Goal: Obtain resource: Download file/media

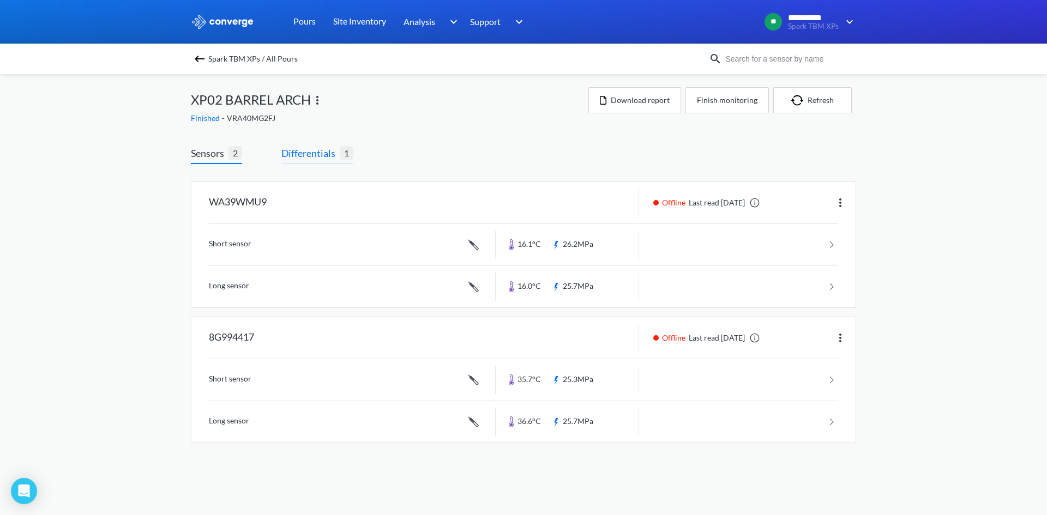
click at [315, 159] on span "Differentials" at bounding box center [310, 153] width 58 height 15
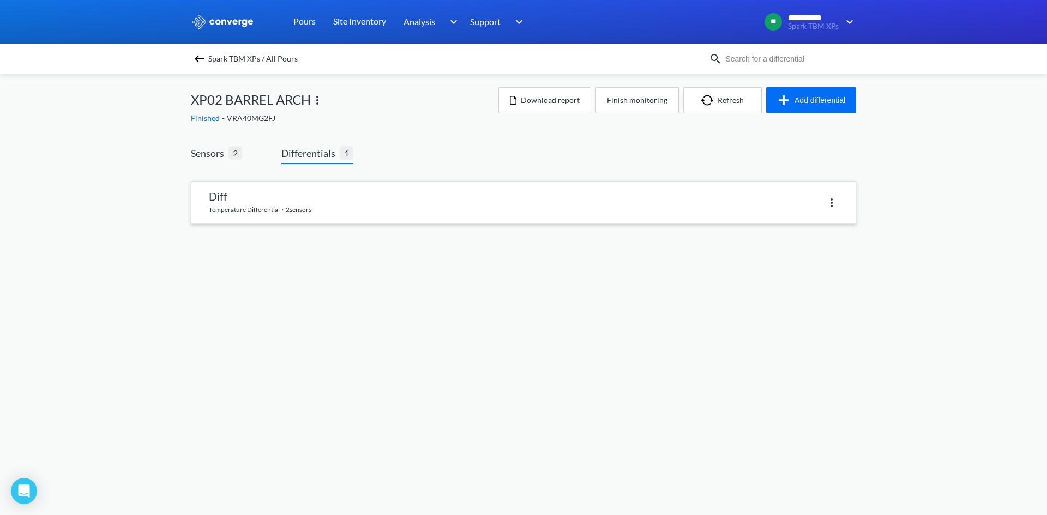
click at [383, 204] on link at bounding box center [523, 202] width 664 height 41
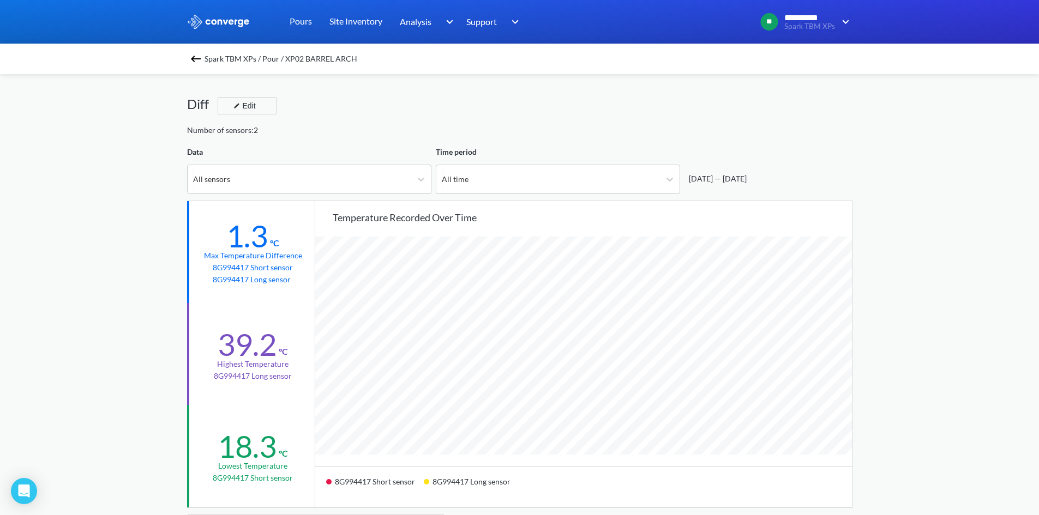
click at [202, 60] on img at bounding box center [195, 58] width 13 height 13
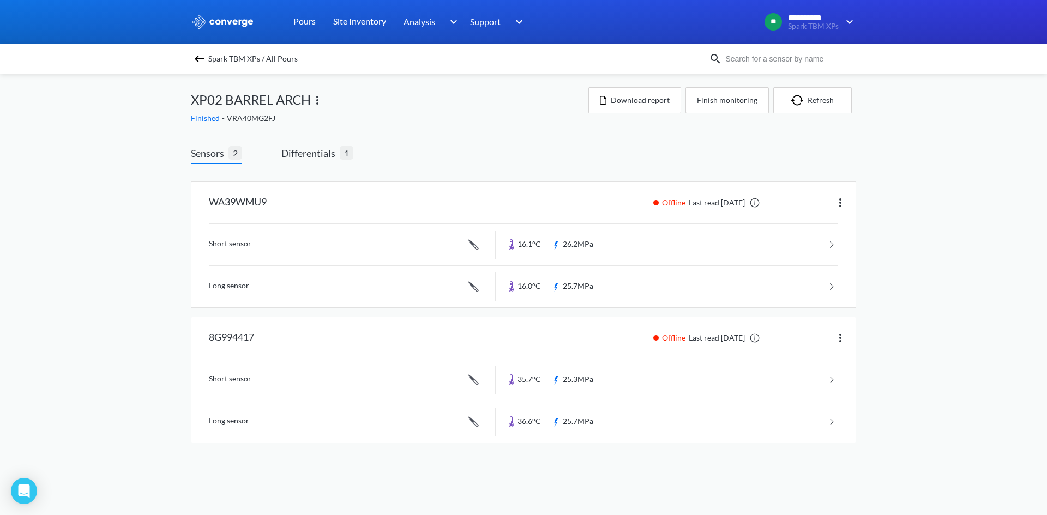
click at [272, 118] on div "Finished - VRA40MG2FJ" at bounding box center [389, 118] width 397 height 12
click at [206, 120] on span "Finished" at bounding box center [206, 117] width 31 height 9
click at [200, 59] on img at bounding box center [199, 58] width 13 height 13
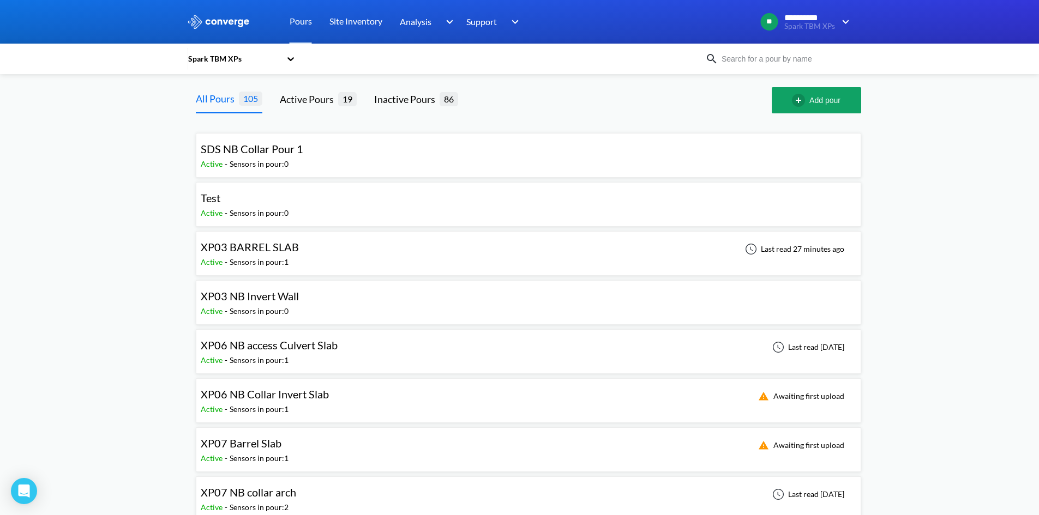
click at [737, 58] on input at bounding box center [784, 59] width 132 height 12
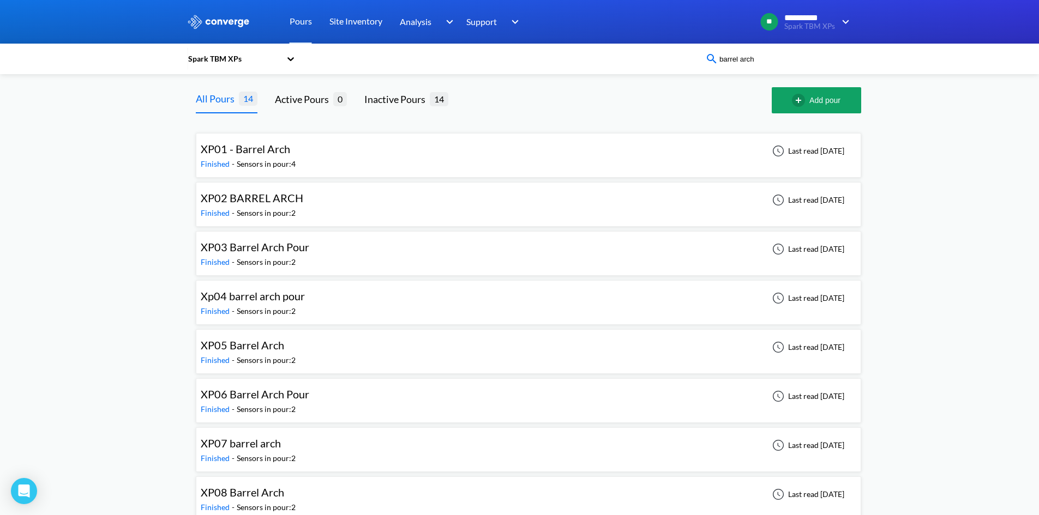
type input "barrel arch"
click at [376, 207] on div "XP02 BARREL ARCH Finished - Sensors in pour: 2 Last read 3 months ago" at bounding box center [528, 204] width 655 height 35
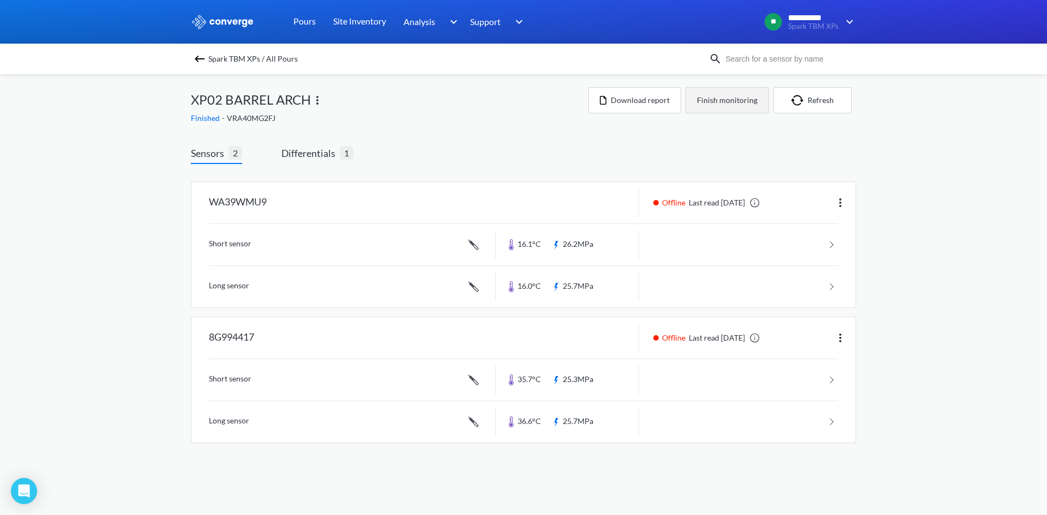
click at [725, 101] on button "Finish monitoring" at bounding box center [726, 100] width 83 height 26
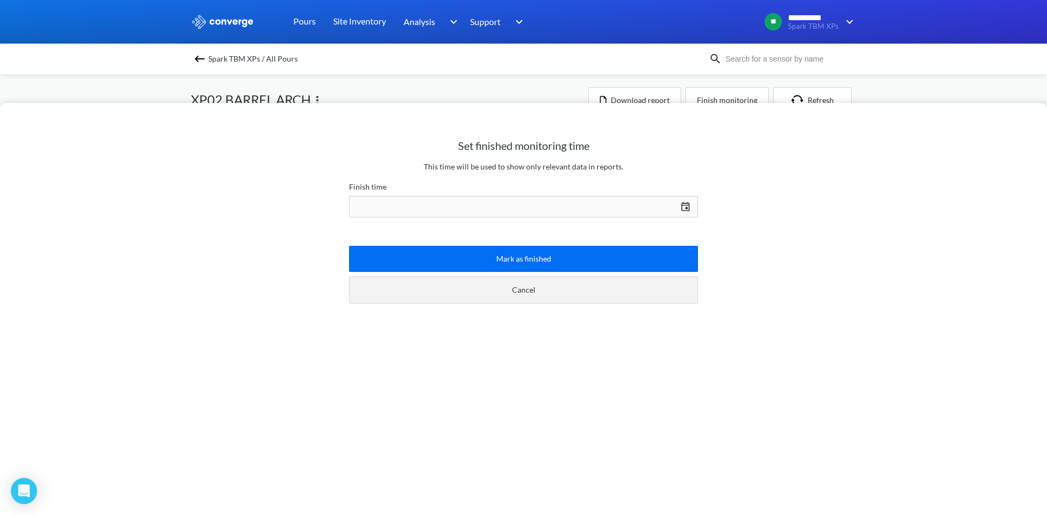
click at [482, 295] on button "Cancel" at bounding box center [523, 289] width 349 height 27
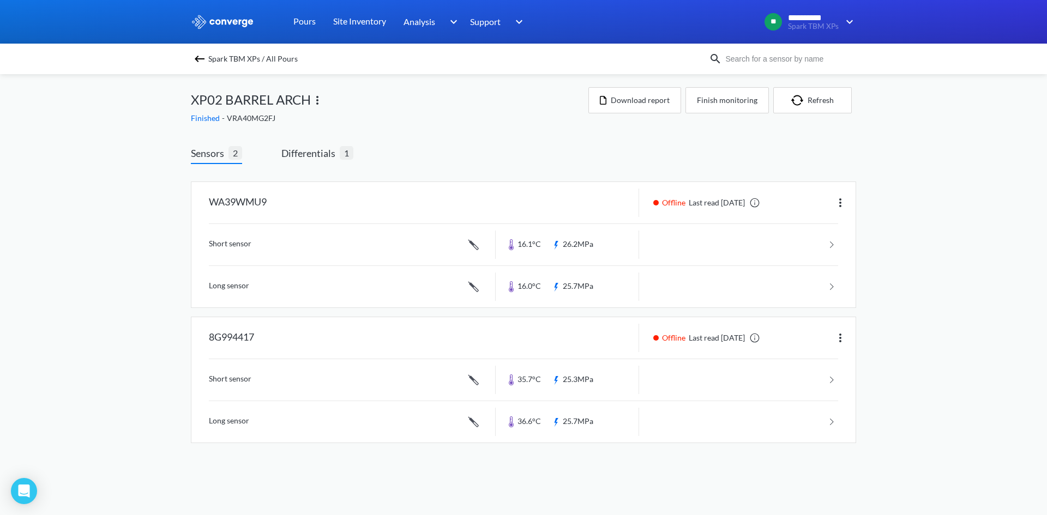
click at [251, 108] on span "XP02 BARREL ARCH" at bounding box center [251, 99] width 120 height 21
click at [329, 98] on div "XP02 BARREL ARCH" at bounding box center [389, 99] width 397 height 25
click at [318, 100] on img at bounding box center [317, 100] width 13 height 13
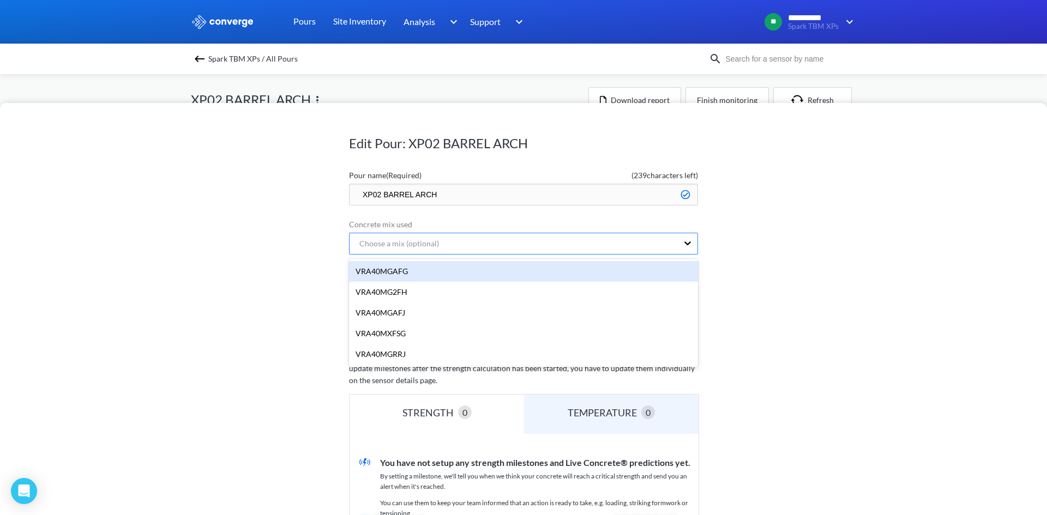
click at [473, 245] on div "Choose a mix (optional)" at bounding box center [513, 243] width 328 height 21
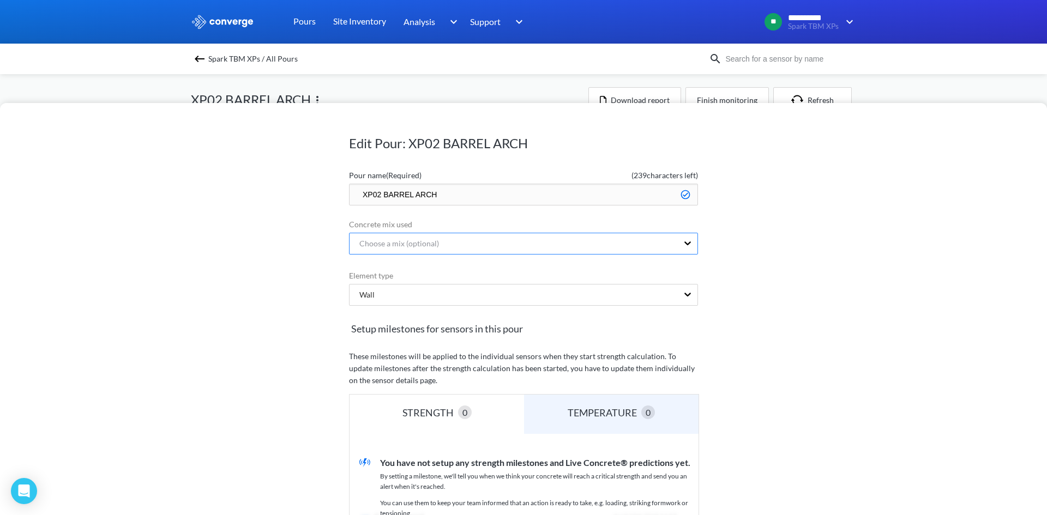
click at [473, 245] on div "Choose a mix (optional)" at bounding box center [513, 243] width 328 height 21
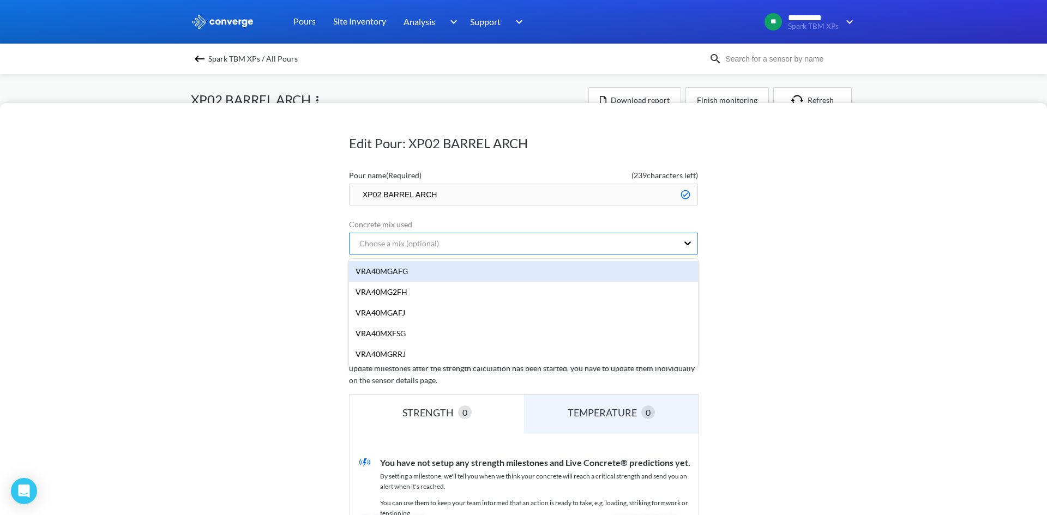
click at [438, 245] on div "Choose a mix (optional)" at bounding box center [513, 243] width 328 height 21
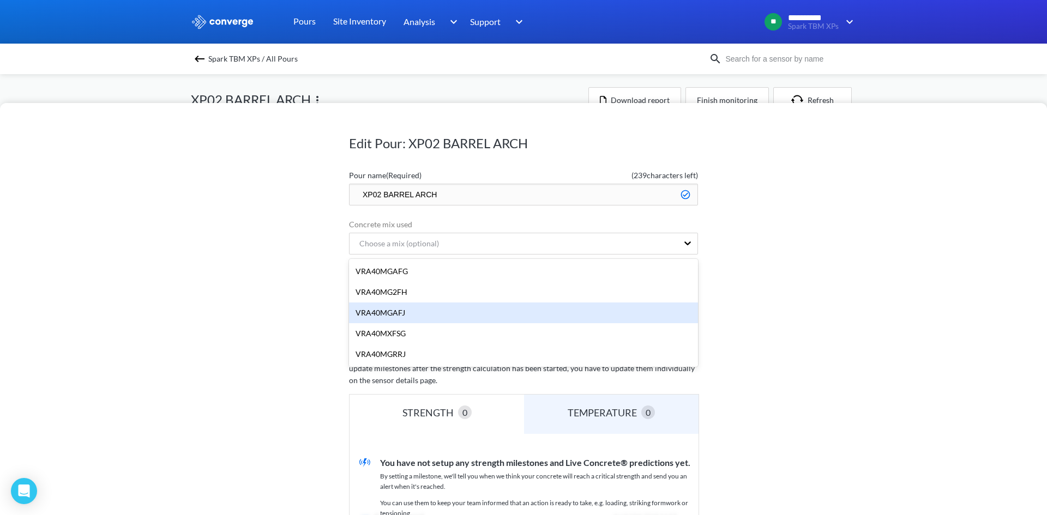
click at [428, 305] on div "VRA40MGAFJ" at bounding box center [523, 313] width 349 height 21
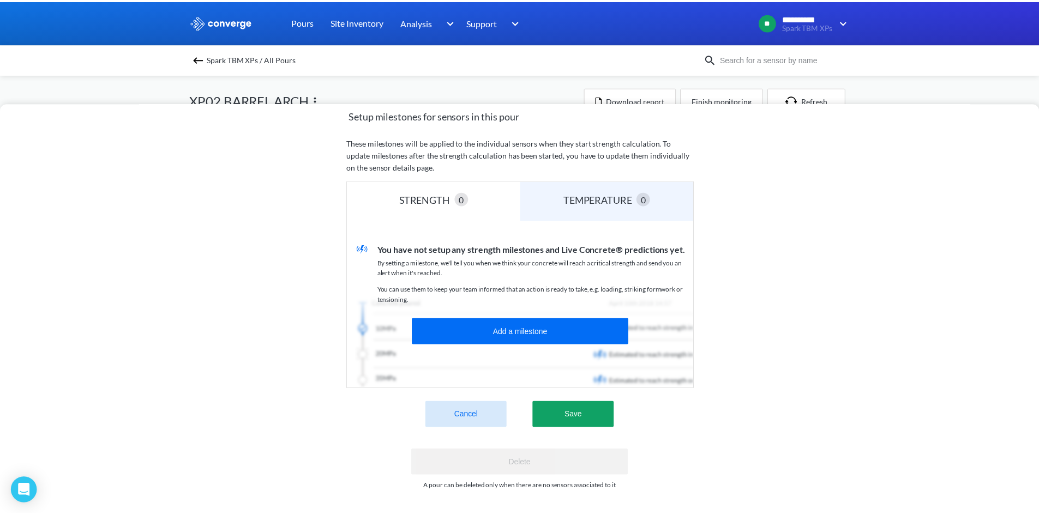
scroll to position [222, 0]
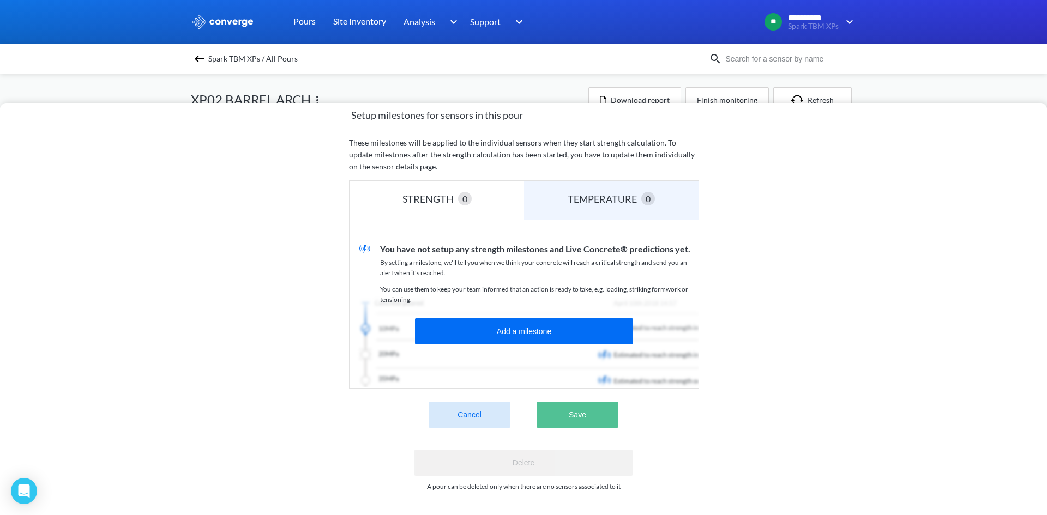
click at [565, 408] on button "Save" at bounding box center [577, 415] width 82 height 26
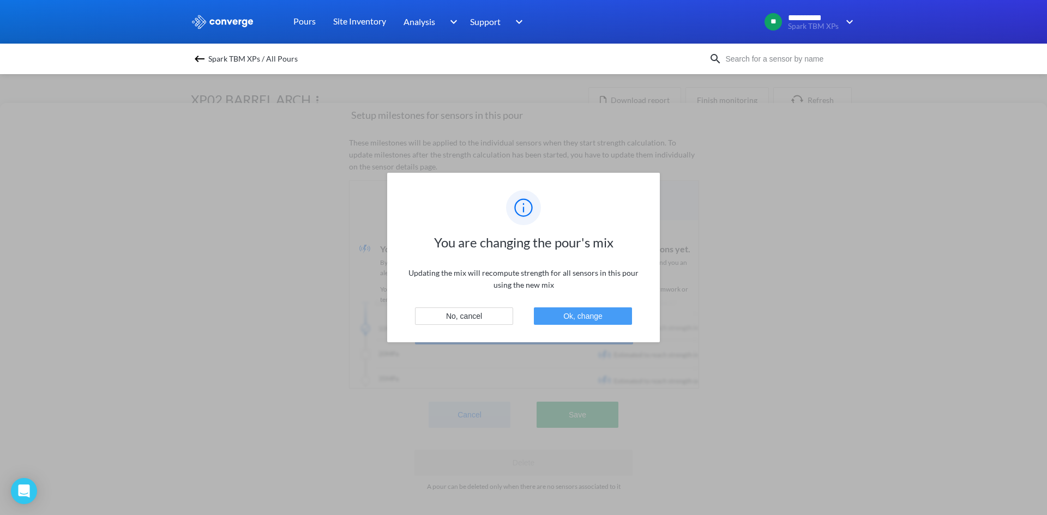
click at [588, 317] on button "Ok, change" at bounding box center [583, 315] width 98 height 17
click at [587, 317] on button "Ok, change" at bounding box center [583, 315] width 98 height 17
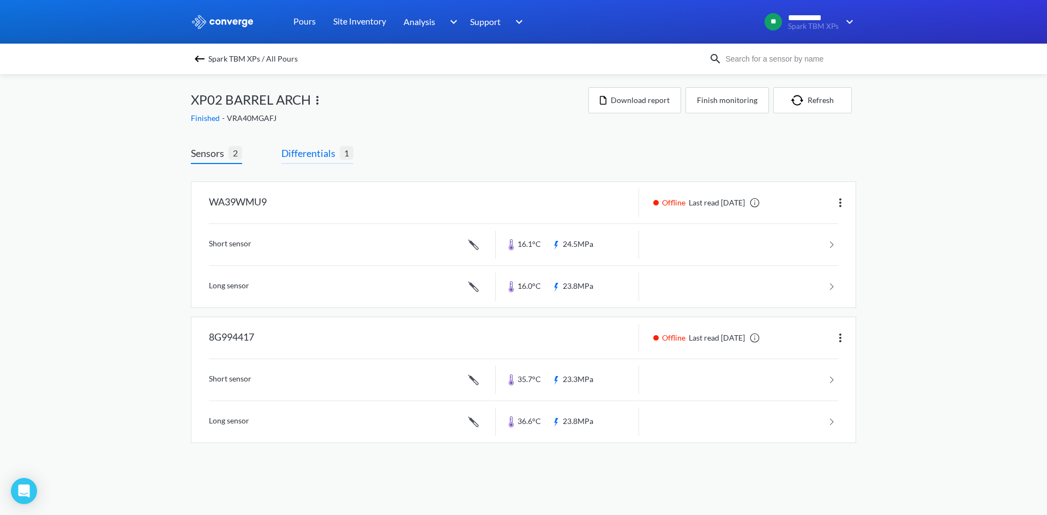
click at [344, 159] on span "1" at bounding box center [347, 153] width 14 height 14
click at [321, 150] on span "Differentials" at bounding box center [310, 153] width 58 height 15
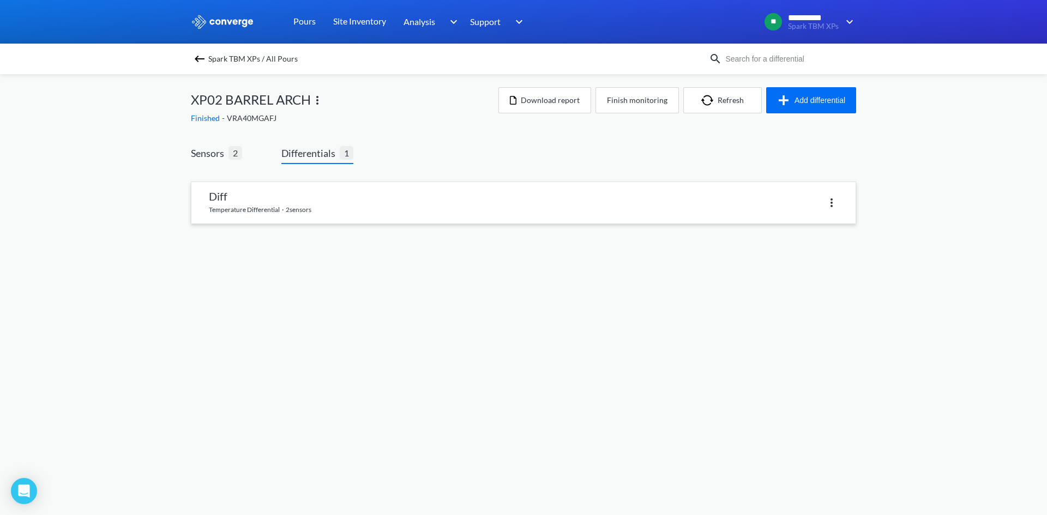
click at [649, 219] on link at bounding box center [523, 202] width 664 height 41
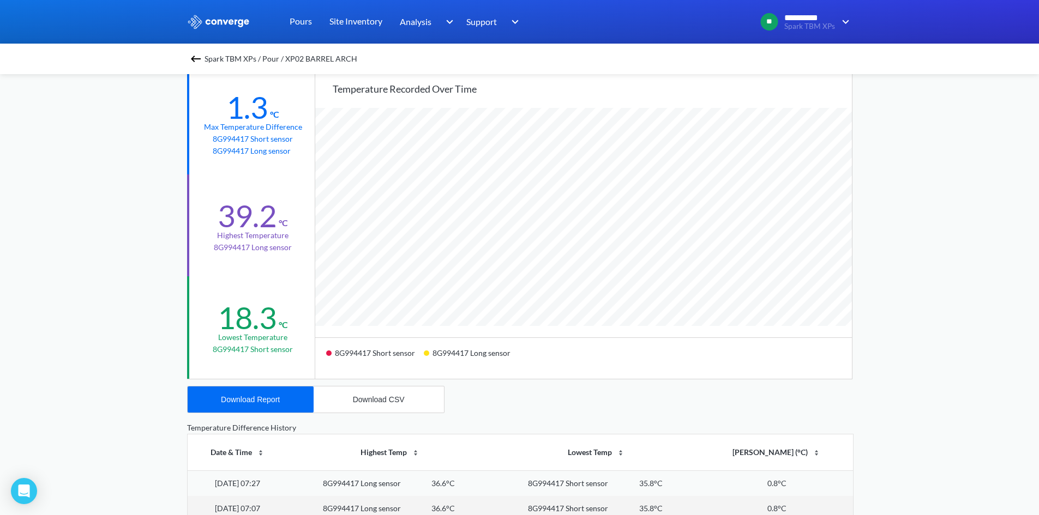
scroll to position [109, 0]
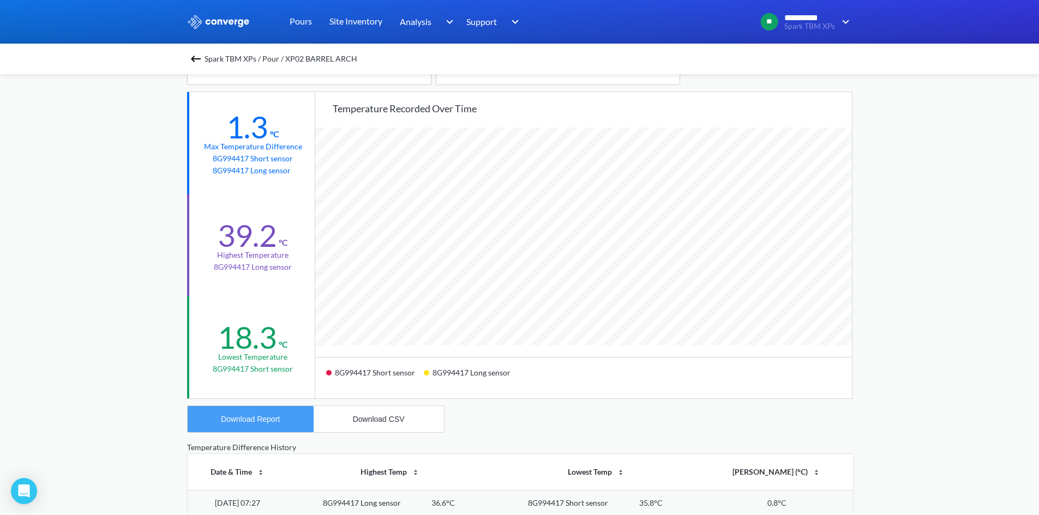
click at [246, 425] on button "Download Report" at bounding box center [251, 419] width 126 height 26
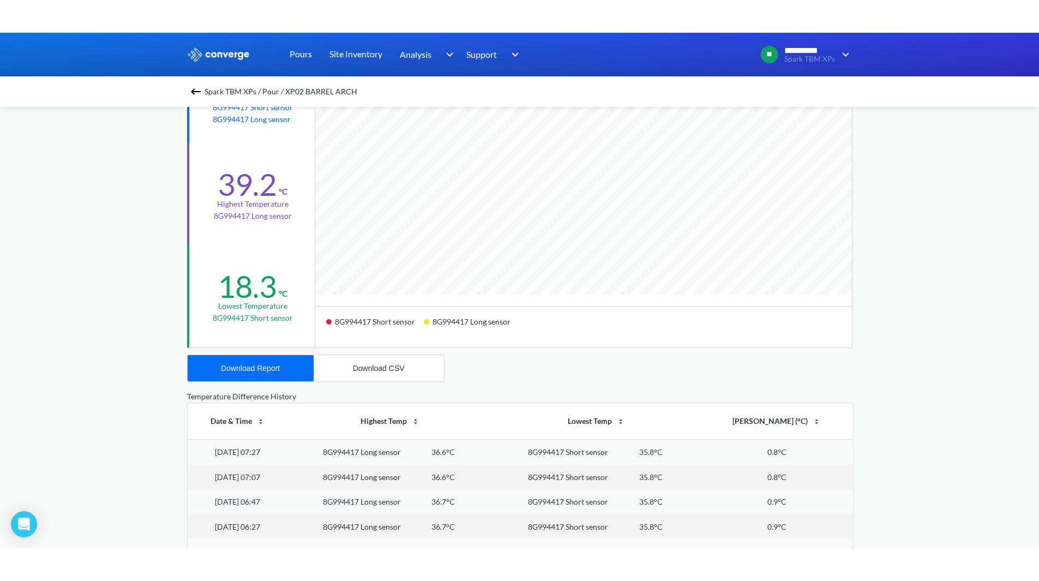
scroll to position [0, 0]
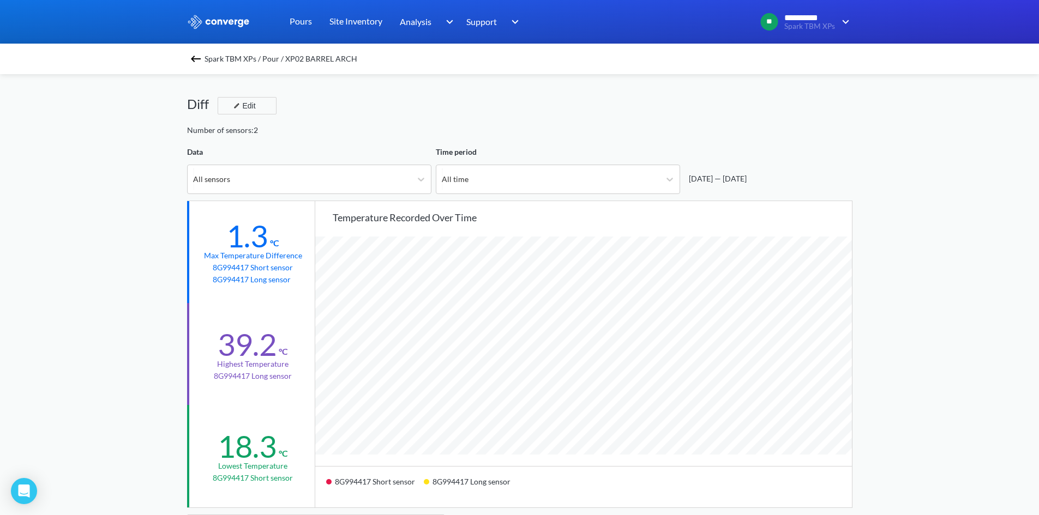
click at [202, 65] on div "Spark TBM XPs / Pour / XP02 BARREL ARCH" at bounding box center [519, 58] width 665 height 15
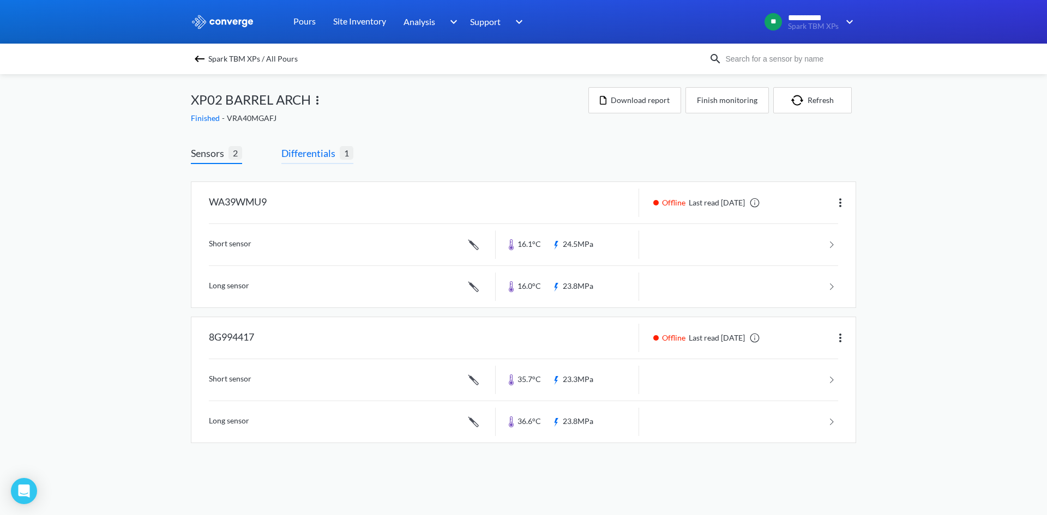
click at [309, 157] on span "Differentials" at bounding box center [310, 153] width 58 height 15
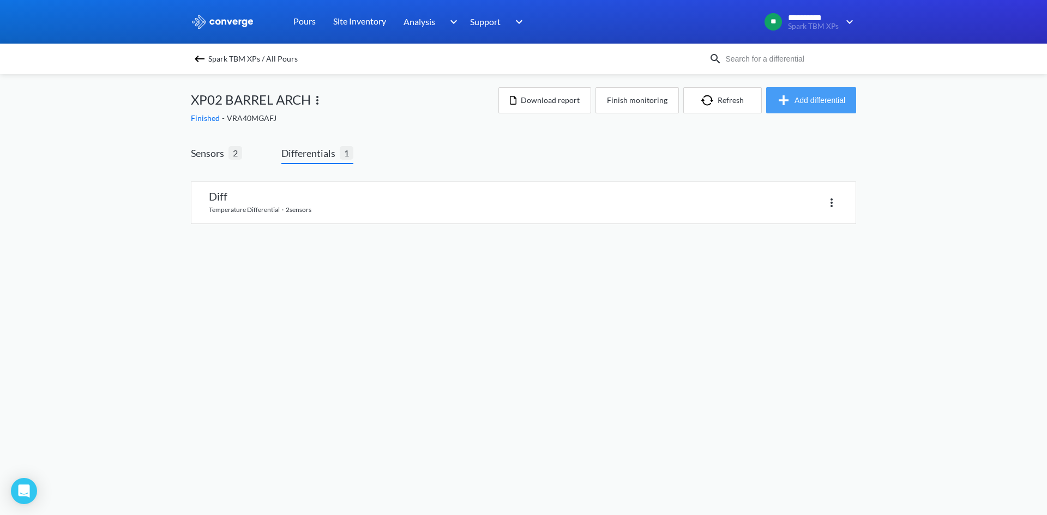
click at [812, 102] on button "Add differential" at bounding box center [811, 100] width 90 height 26
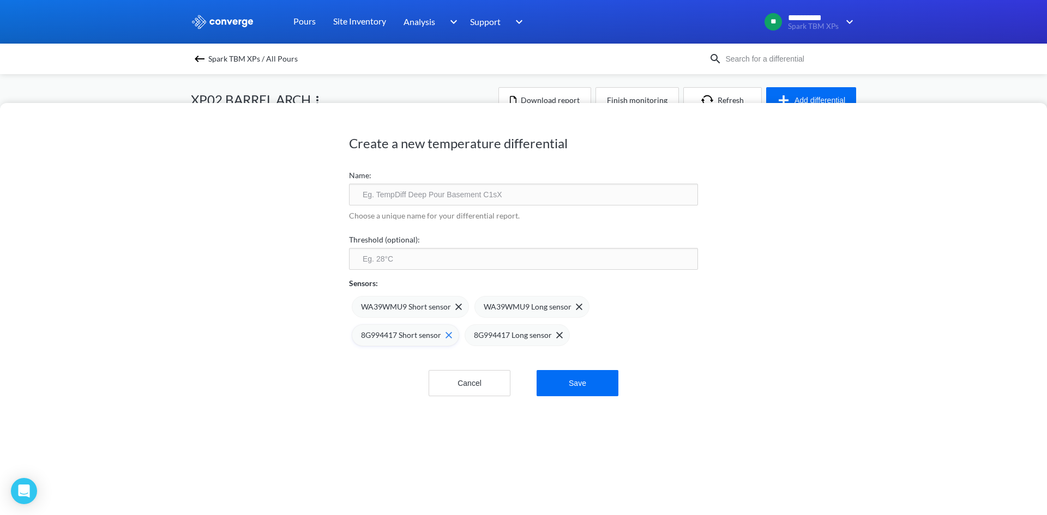
click at [446, 337] on img at bounding box center [448, 335] width 7 height 7
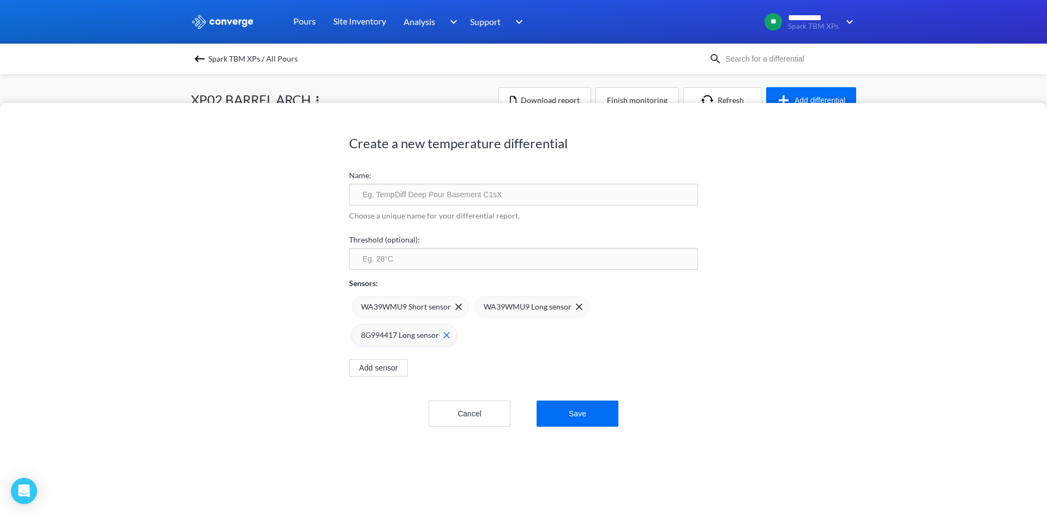
click at [445, 337] on img at bounding box center [446, 335] width 7 height 7
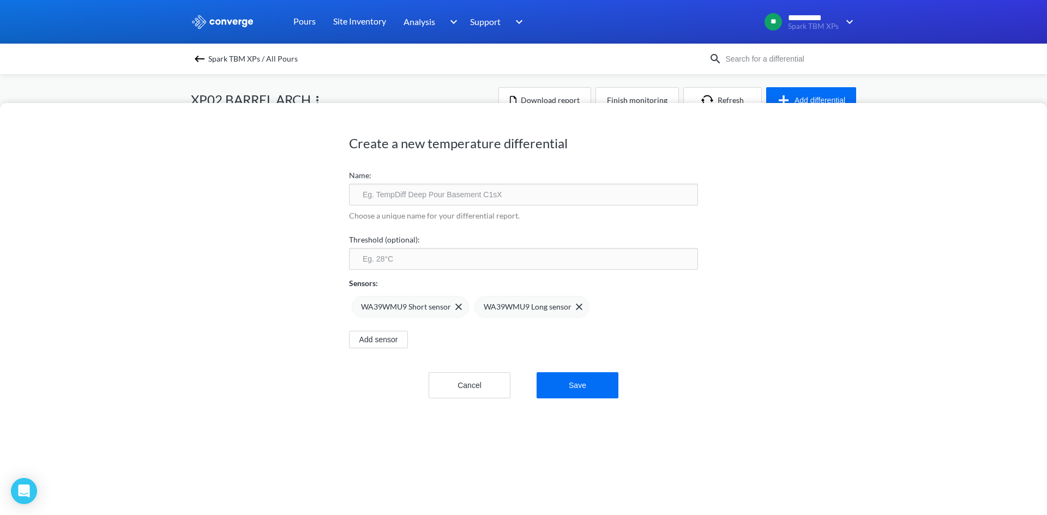
click at [502, 196] on input "text" at bounding box center [523, 195] width 349 height 22
type input "B"
type input "XP02 Barrel Arch"
click at [822, 263] on div "Create a new temperature differential Name: XP02 Barrel Arch Choose a unique na…" at bounding box center [523, 309] width 1047 height 412
click at [582, 381] on button "Save" at bounding box center [577, 385] width 82 height 26
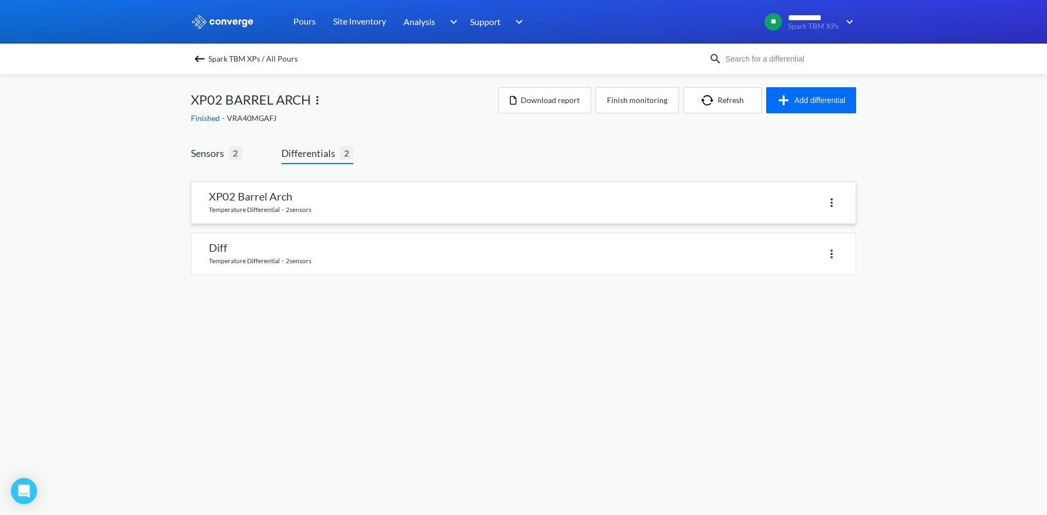
click at [668, 209] on div at bounding box center [680, 203] width 315 height 16
click at [828, 206] on img at bounding box center [831, 202] width 13 height 13
click at [575, 204] on div "Delete" at bounding box center [680, 203] width 315 height 16
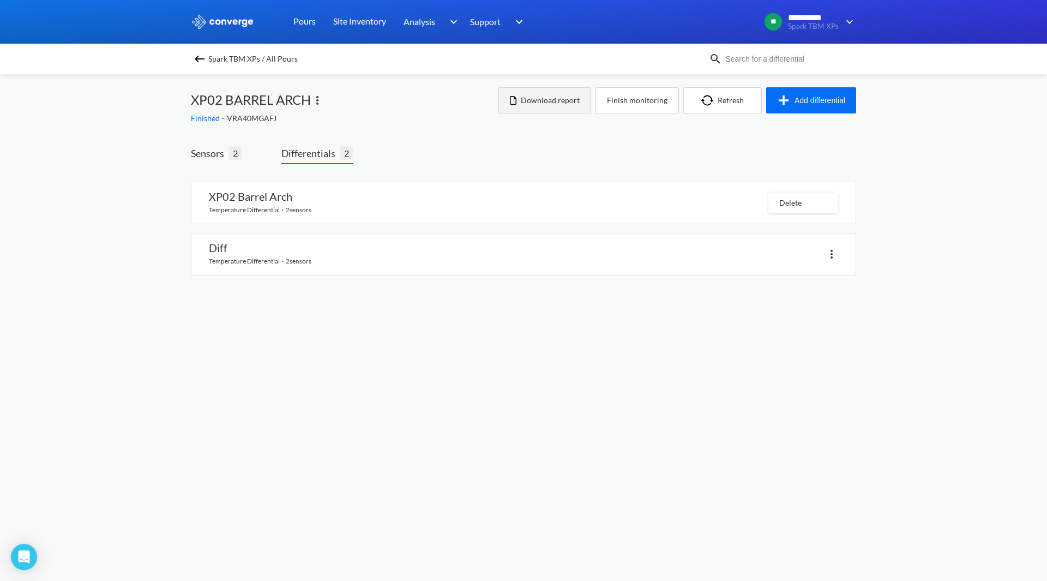
click at [563, 112] on button "Download report" at bounding box center [544, 100] width 93 height 26
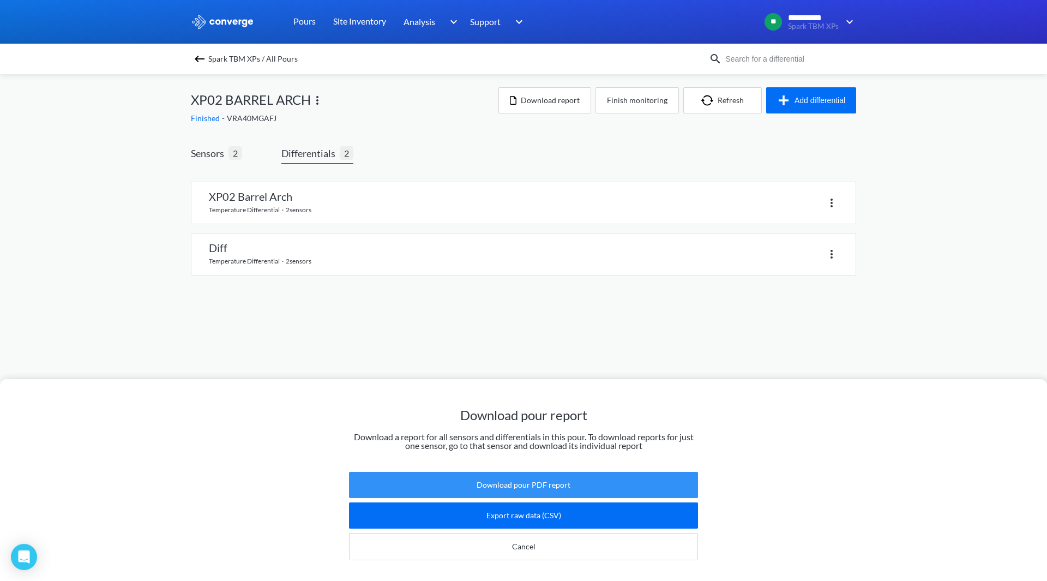
click at [580, 474] on button "Download pour PDF report" at bounding box center [523, 485] width 349 height 26
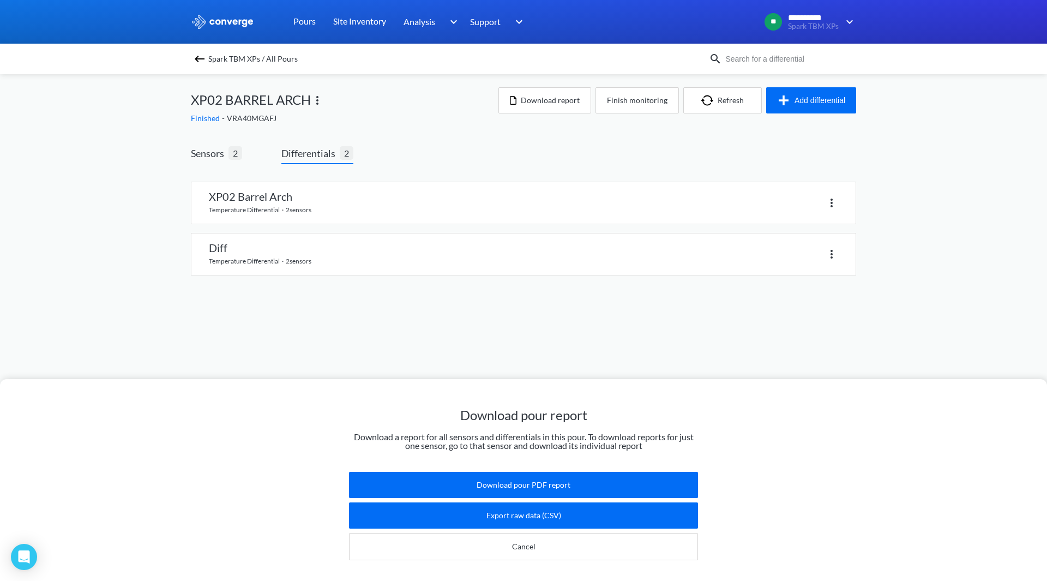
click at [829, 257] on div "Download pour report Download a report for all sensors and differentials in thi…" at bounding box center [523, 290] width 1047 height 581
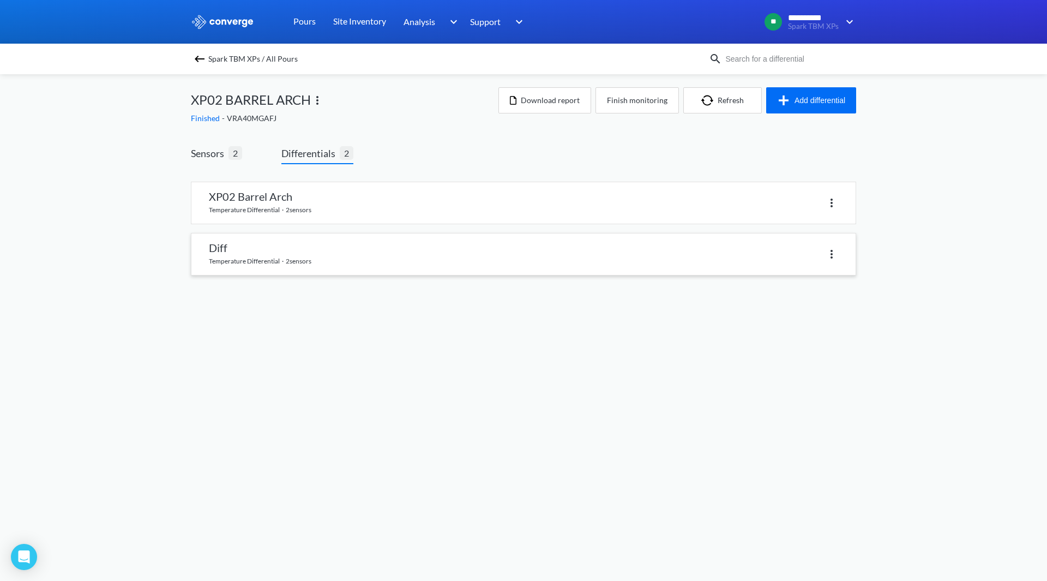
click at [829, 258] on img at bounding box center [831, 254] width 13 height 13
click at [809, 260] on div "Delete" at bounding box center [803, 254] width 70 height 21
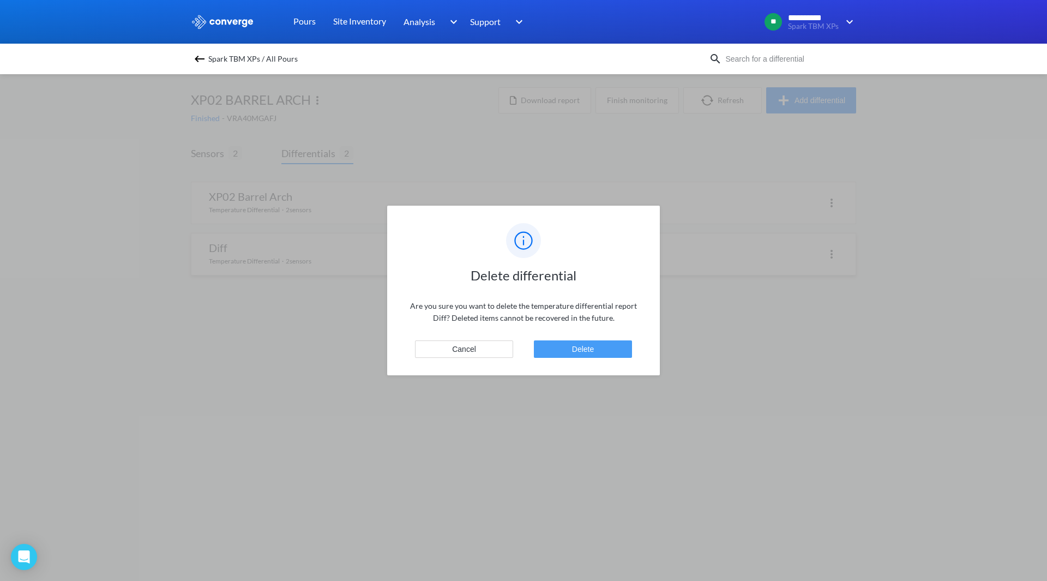
click at [618, 348] on button "Delete" at bounding box center [583, 348] width 98 height 17
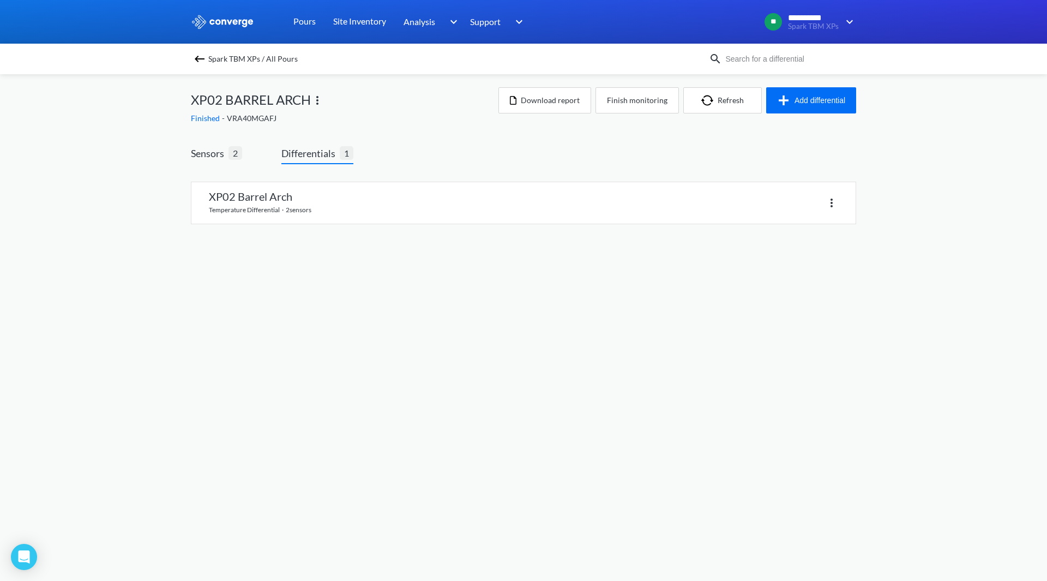
click at [831, 207] on img at bounding box center [831, 202] width 13 height 13
click at [618, 284] on body "**********" at bounding box center [523, 290] width 1047 height 581
click at [450, 213] on link at bounding box center [523, 202] width 664 height 41
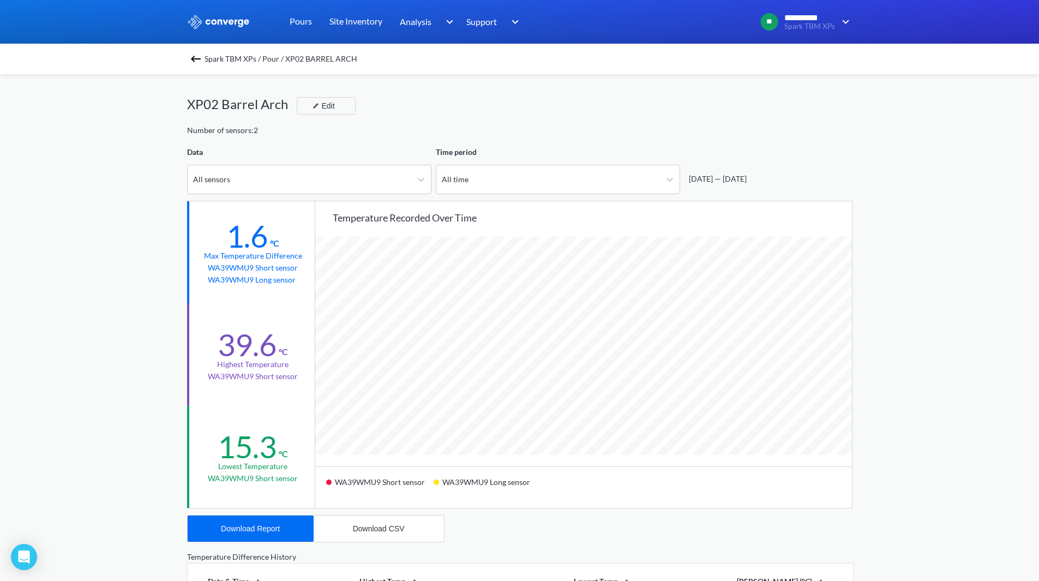
scroll to position [913, 1039]
click at [272, 515] on div "Download Report" at bounding box center [250, 528] width 59 height 9
